Goal: Task Accomplishment & Management: Use online tool/utility

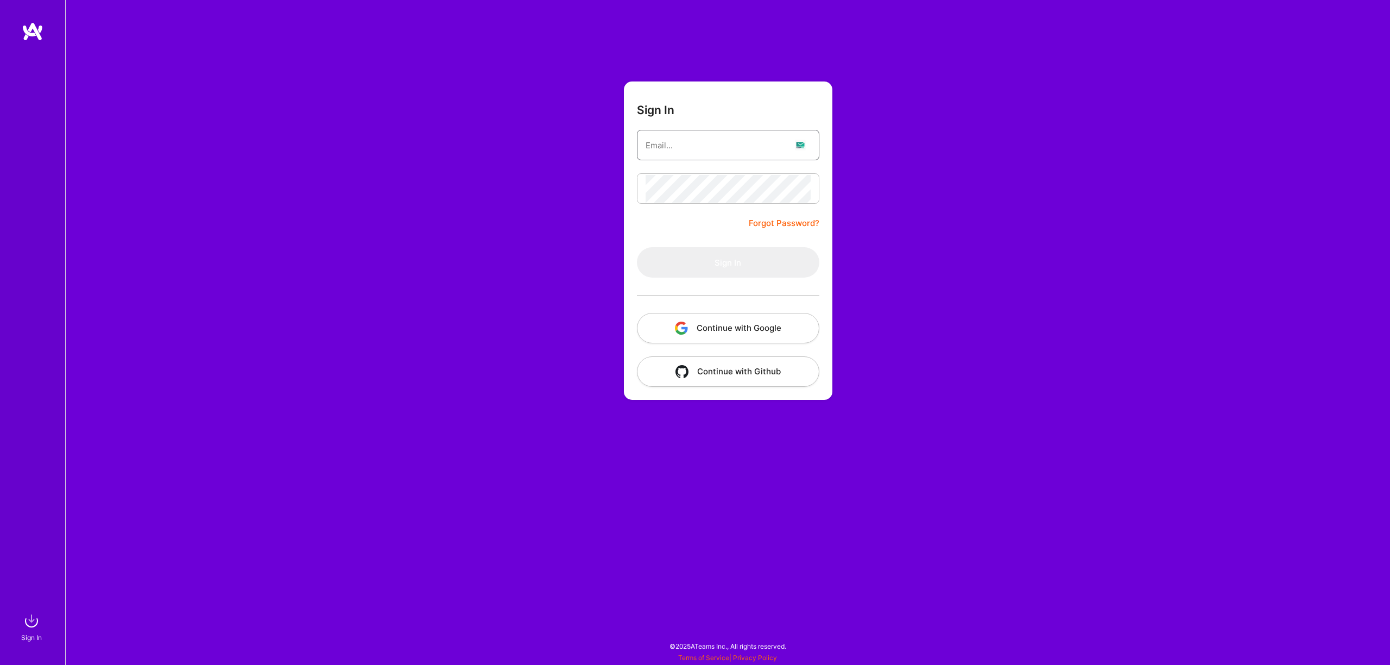
type input "[EMAIL_ADDRESS][DOMAIN_NAME]"
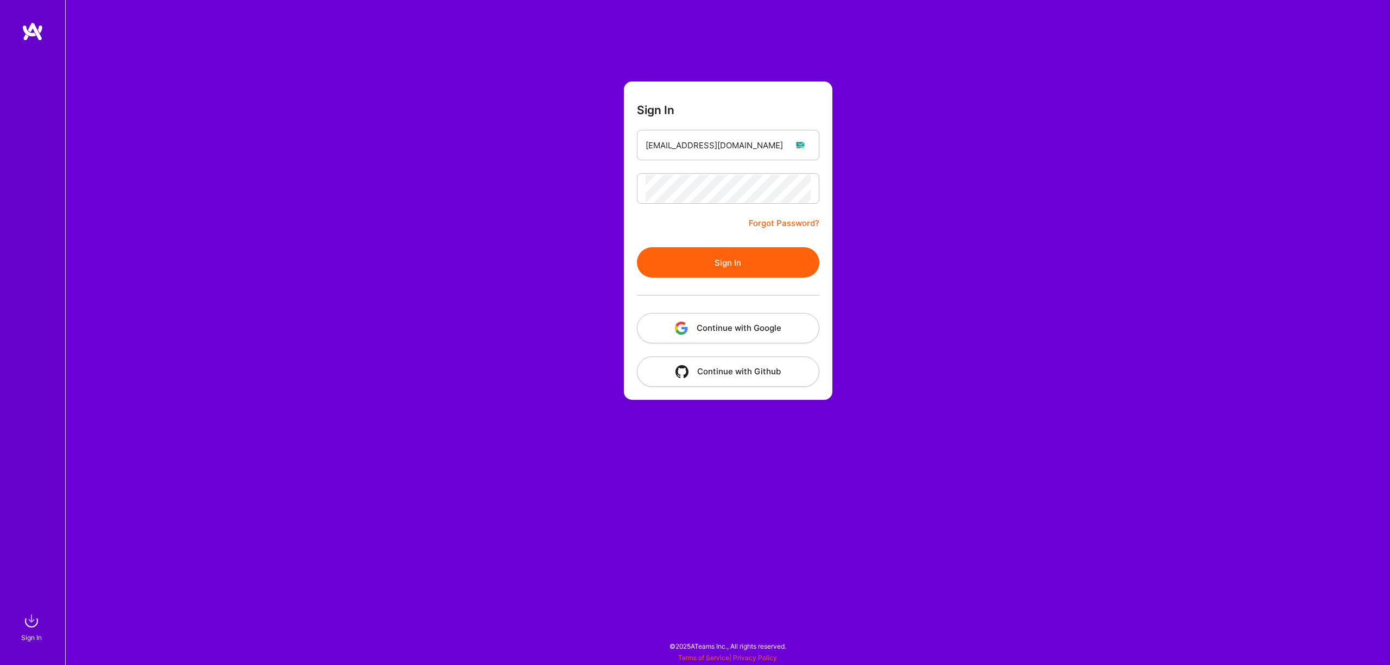
click at [727, 261] on button "Sign In" at bounding box center [728, 262] width 183 height 30
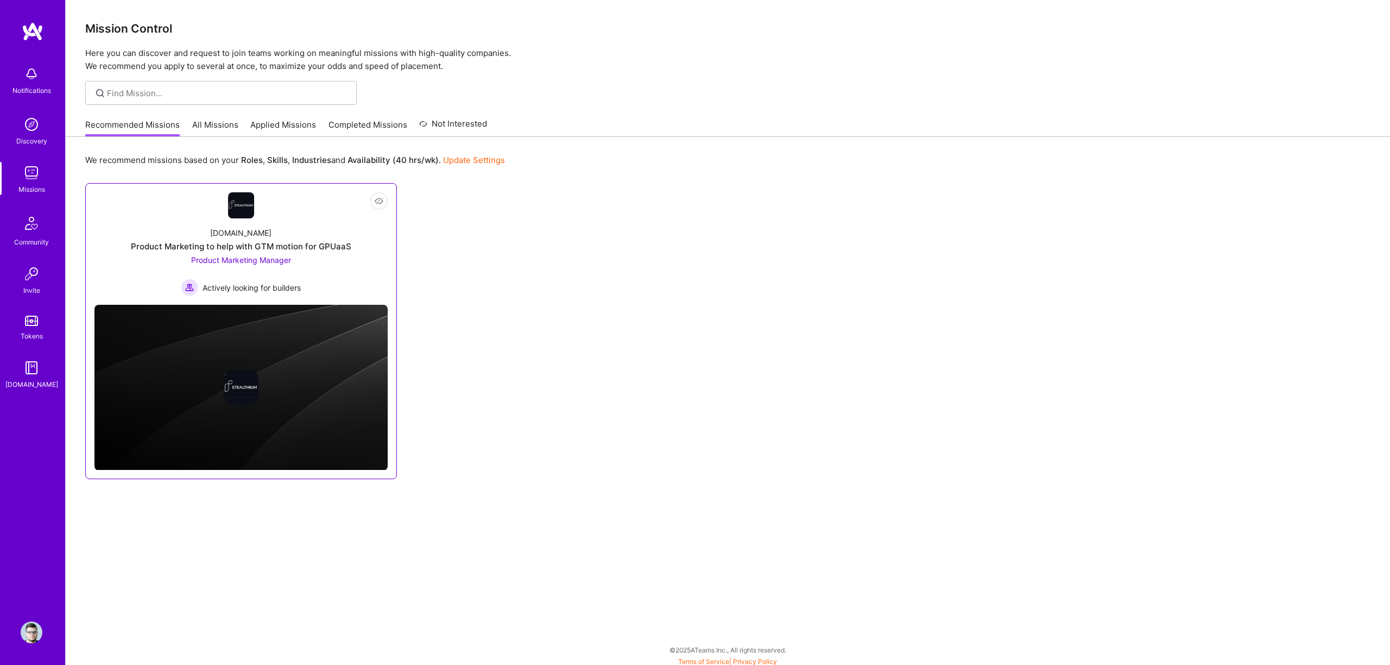
click at [280, 250] on div "Product Marketing to help with GTM motion for GPUaaS" at bounding box center [241, 246] width 221 height 11
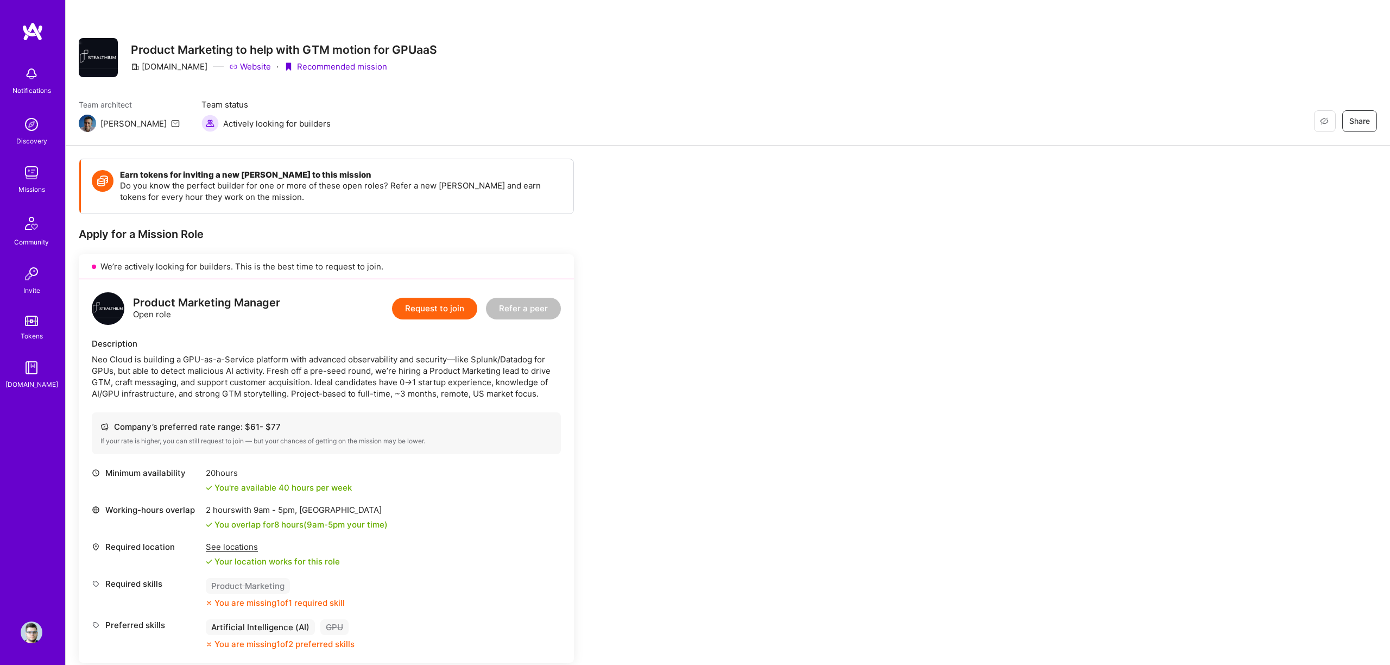
click at [36, 169] on img at bounding box center [32, 173] width 22 height 22
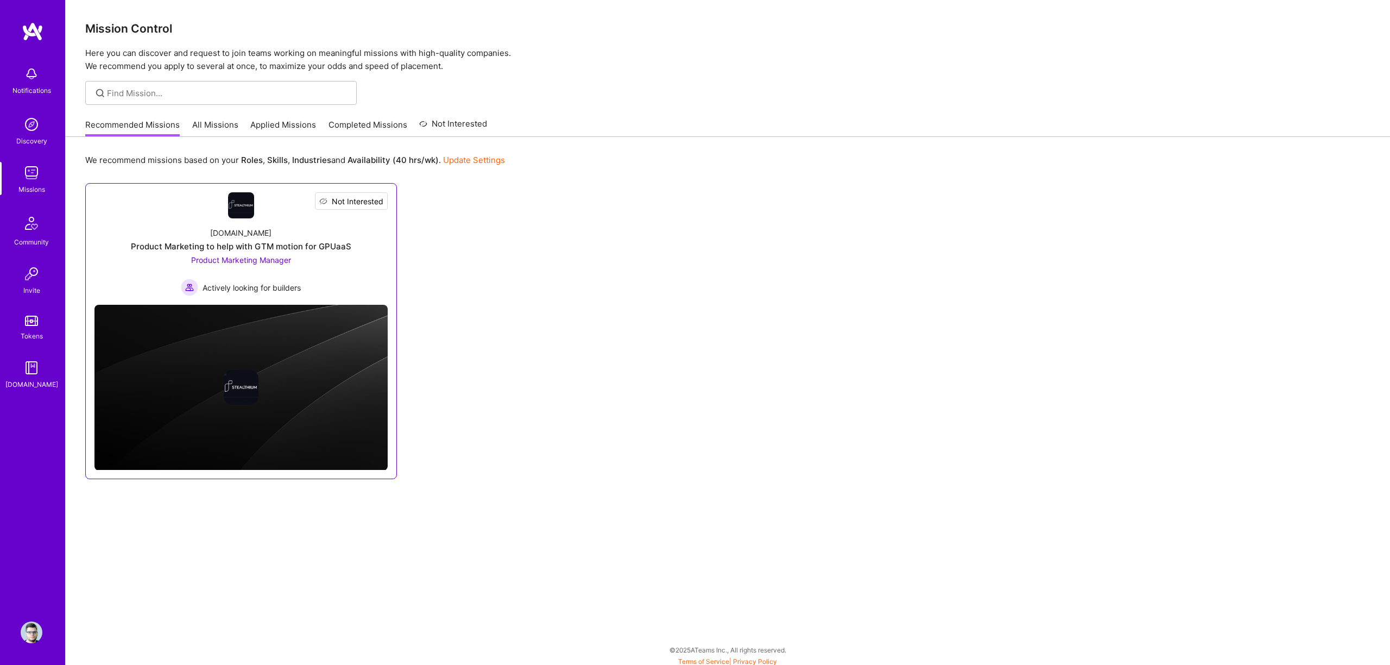
click at [375, 196] on span "Not Interested" at bounding box center [358, 201] width 52 height 11
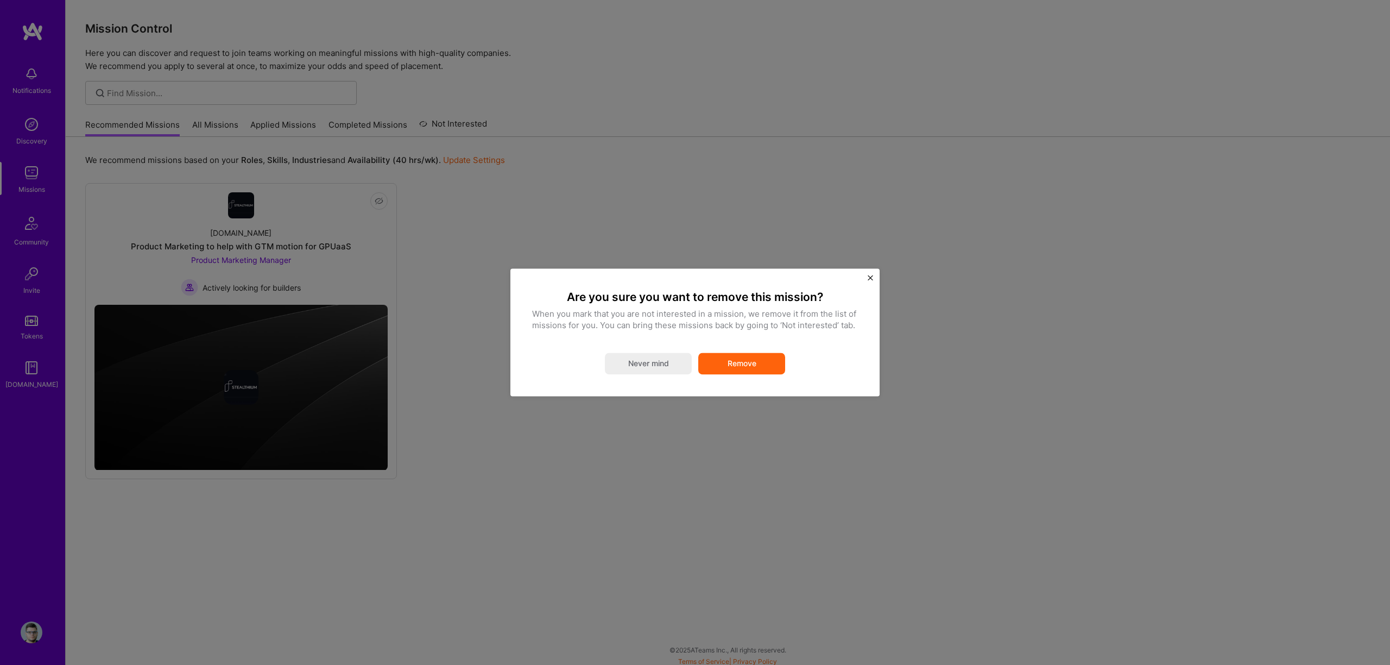
click at [763, 356] on button "Remove" at bounding box center [741, 364] width 87 height 22
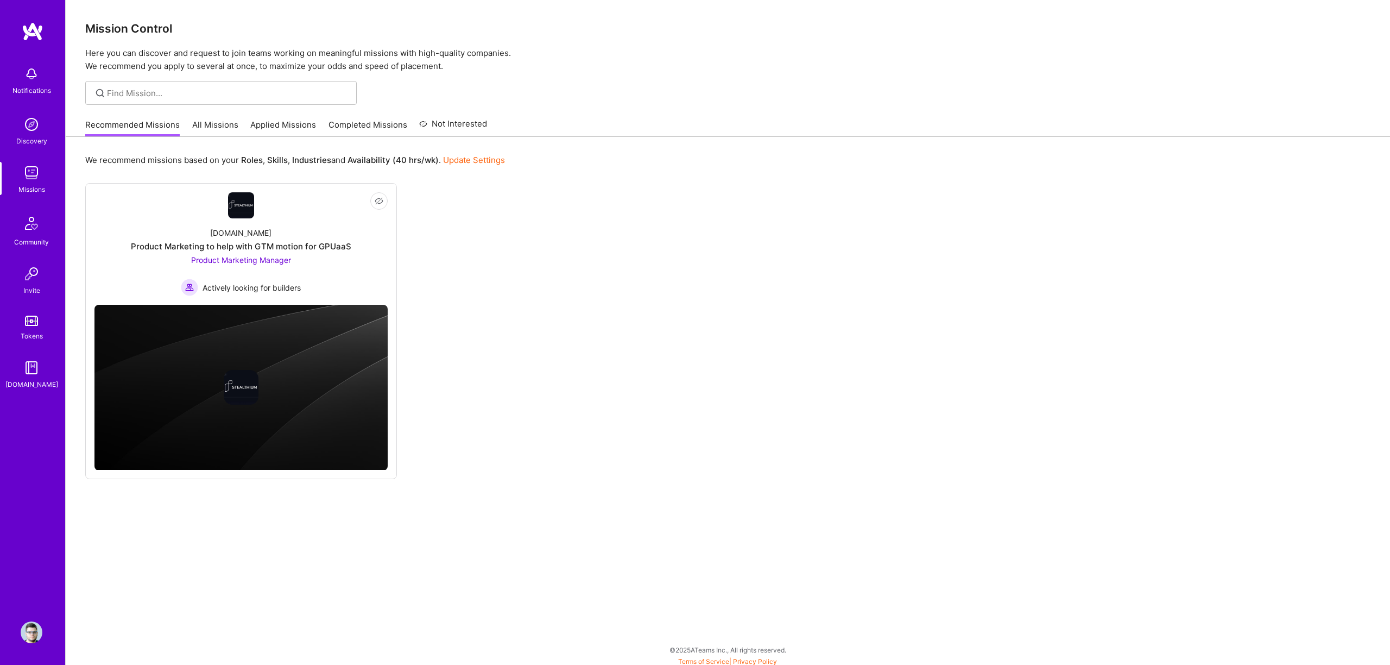
click at [201, 119] on link "All Missions" at bounding box center [215, 128] width 46 height 18
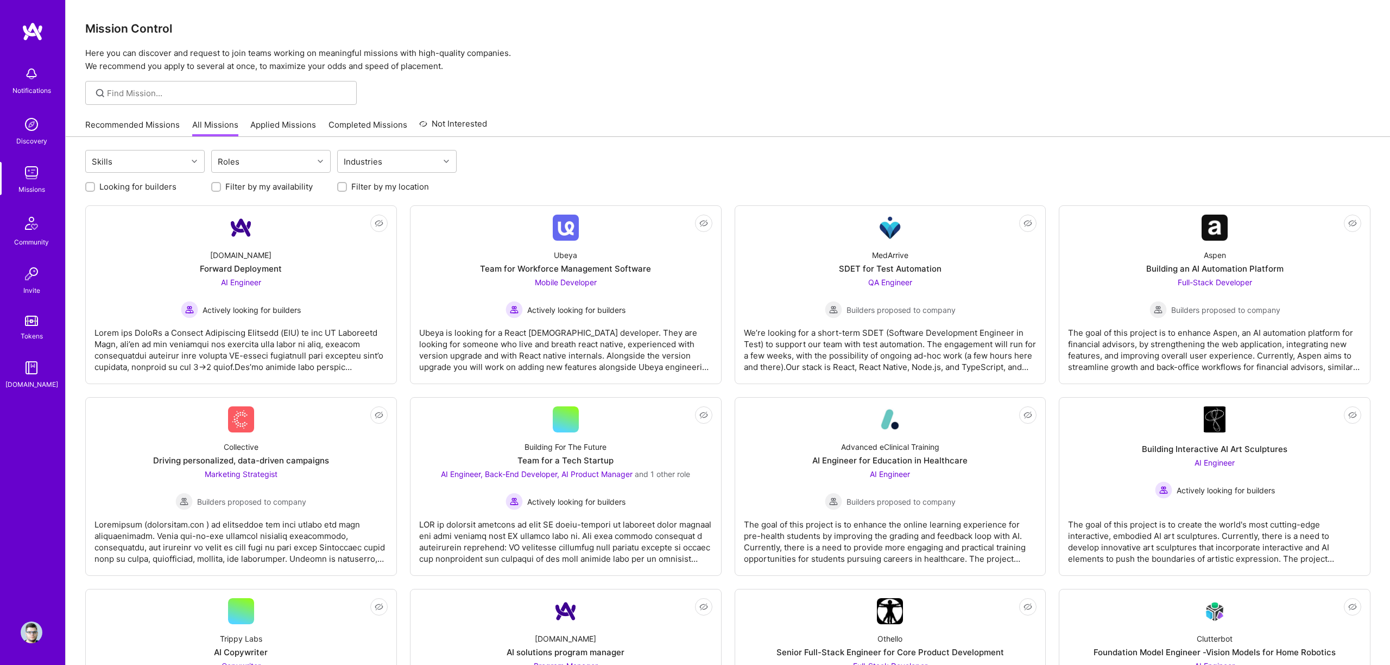
click at [280, 123] on link "Applied Missions" at bounding box center [283, 128] width 66 height 18
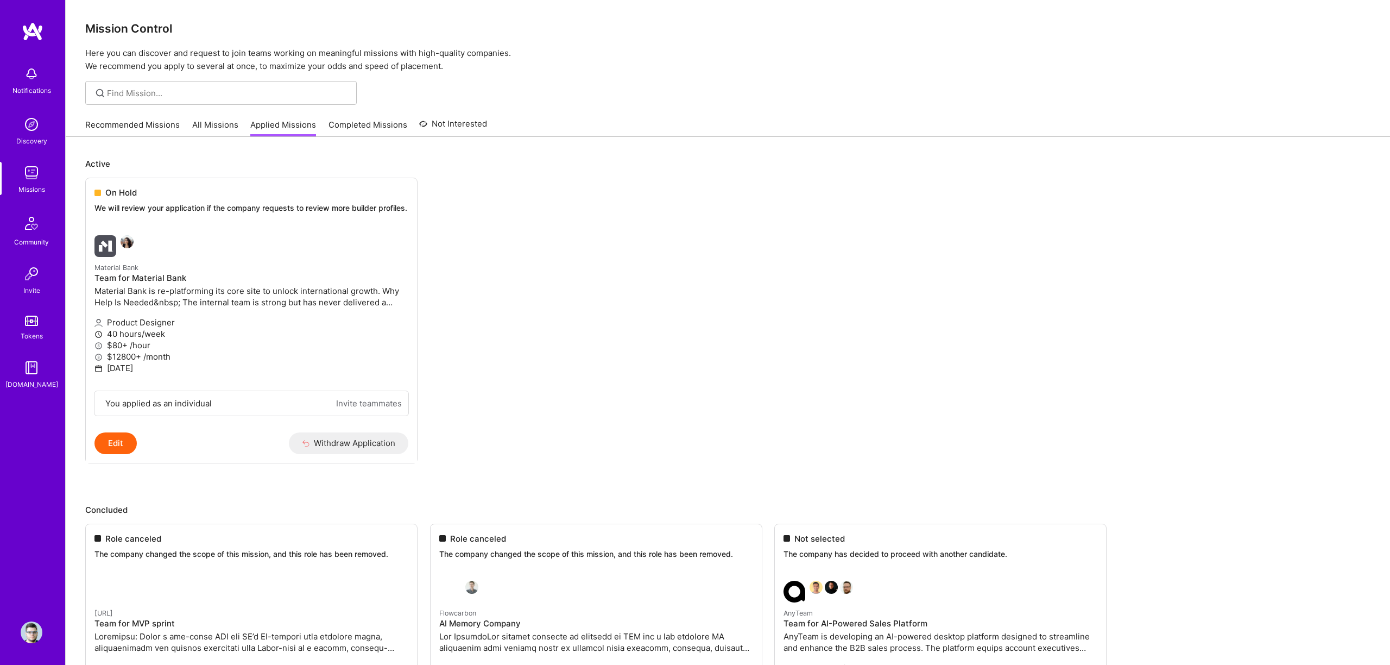
click at [351, 124] on link "Completed Missions" at bounding box center [368, 128] width 79 height 18
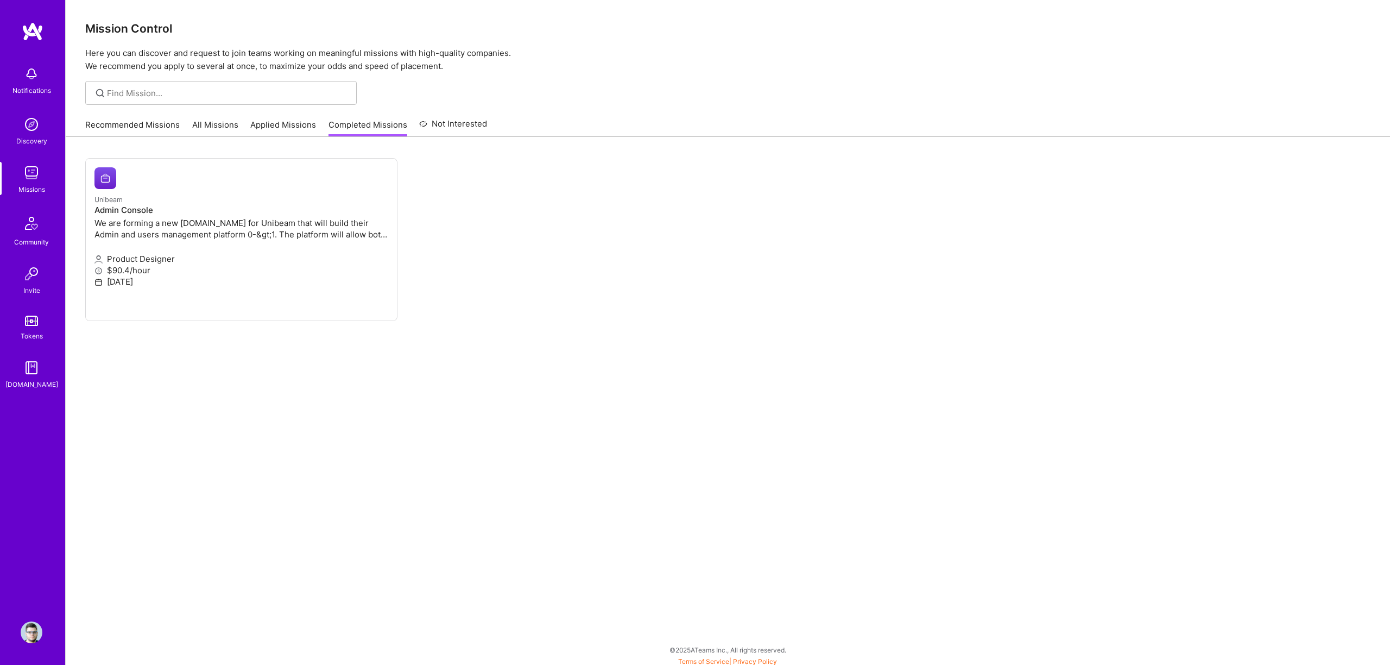
click at [282, 125] on link "Applied Missions" at bounding box center [283, 128] width 66 height 18
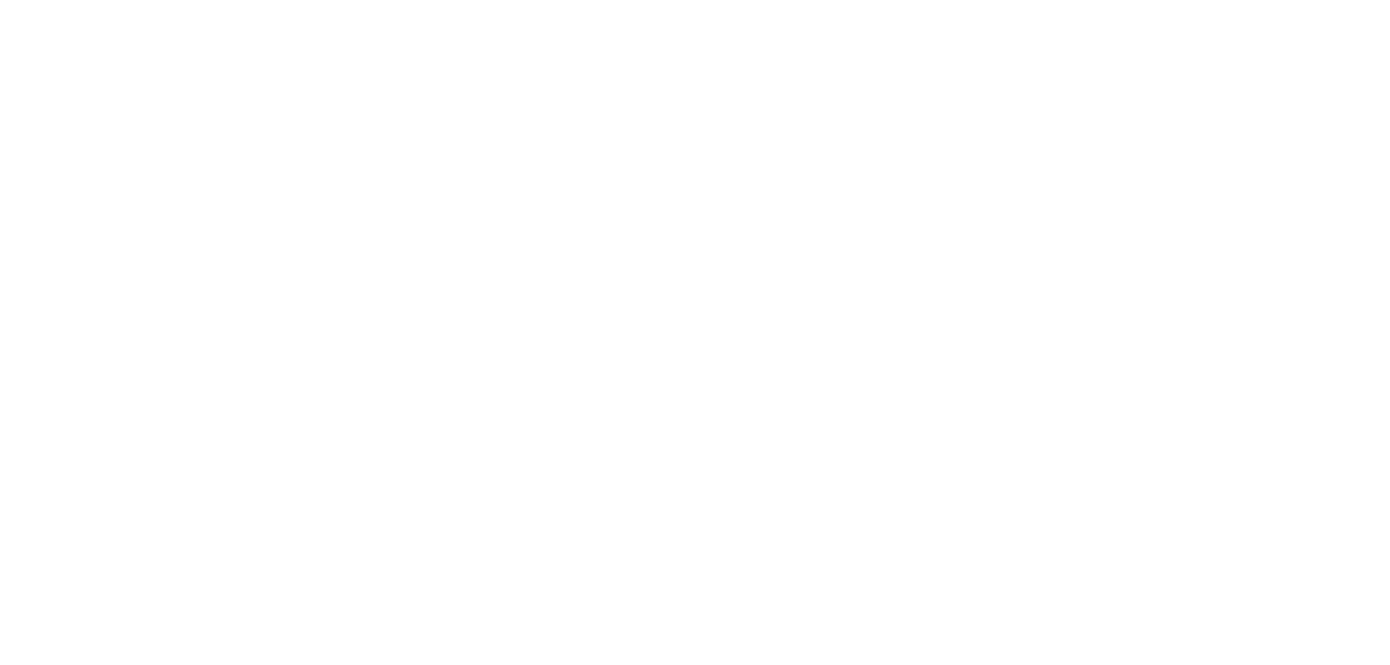
scroll to position [1998, 0]
click at [0, 0] on img at bounding box center [0, 0] width 0 height 0
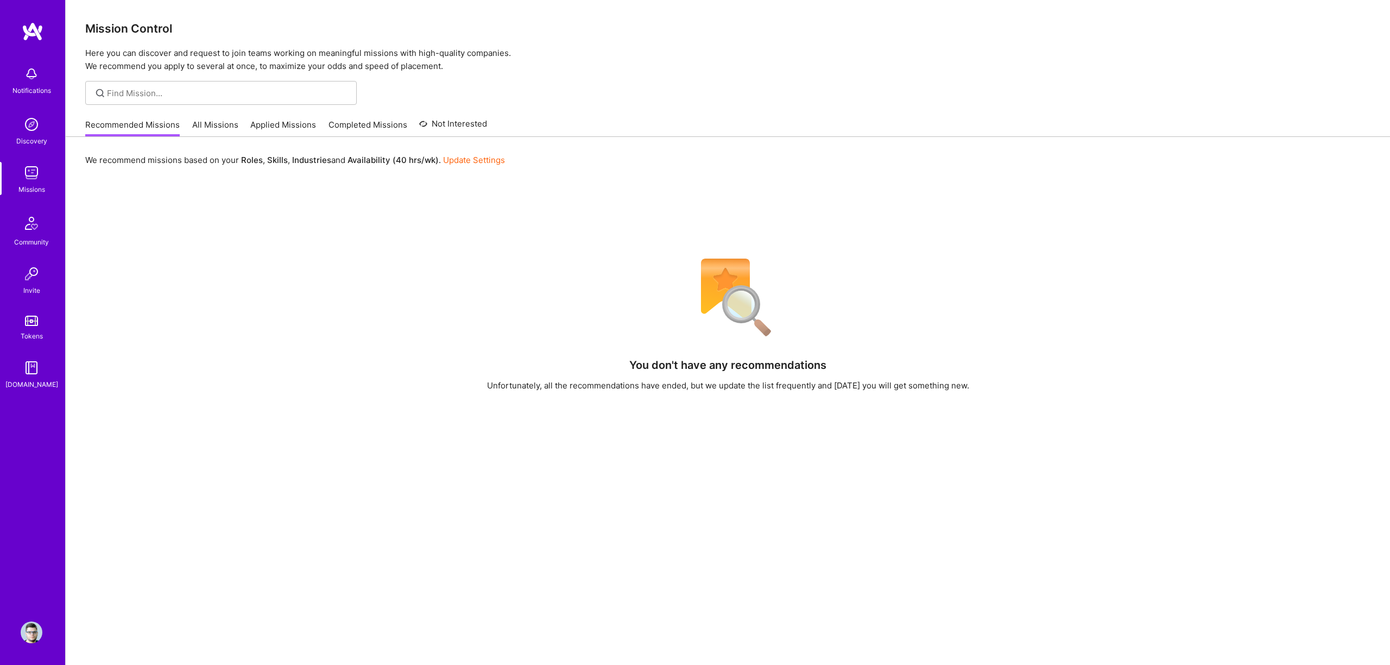
click at [206, 122] on link "All Missions" at bounding box center [215, 128] width 46 height 18
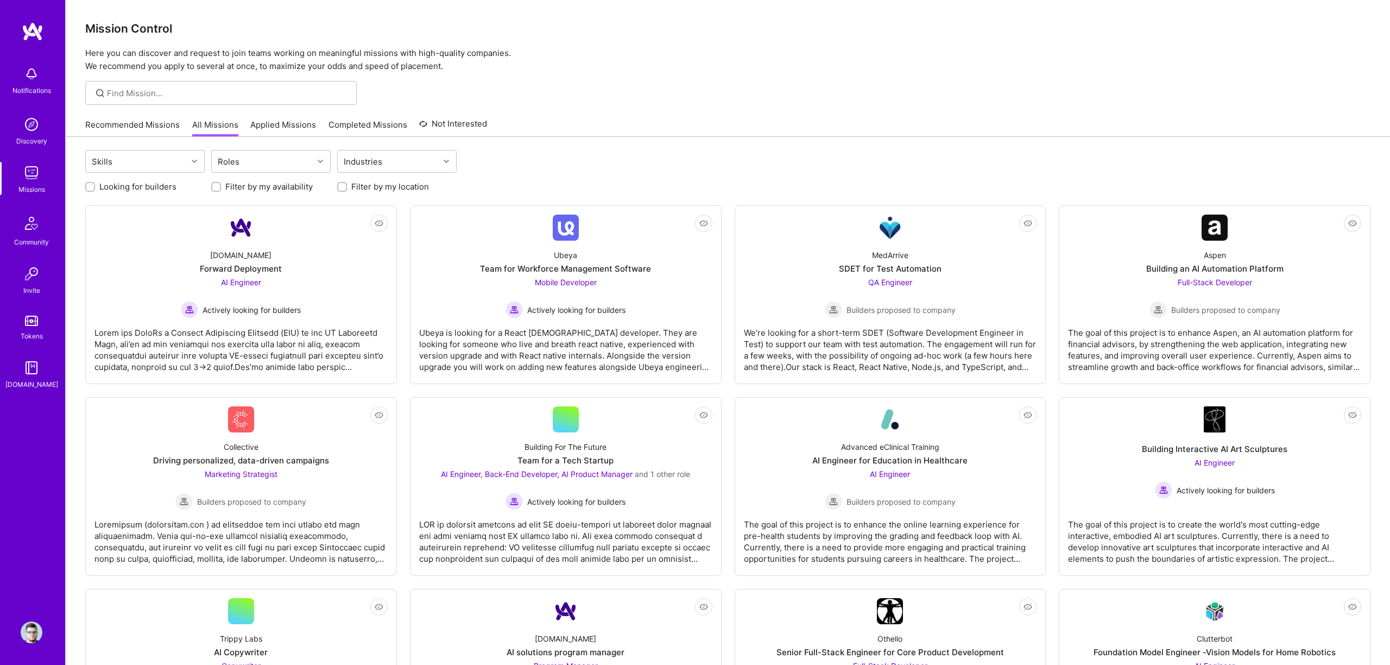
click at [36, 72] on img at bounding box center [32, 74] width 22 height 22
click at [40, 184] on div "Missions" at bounding box center [31, 189] width 27 height 11
